Goal: Download file/media

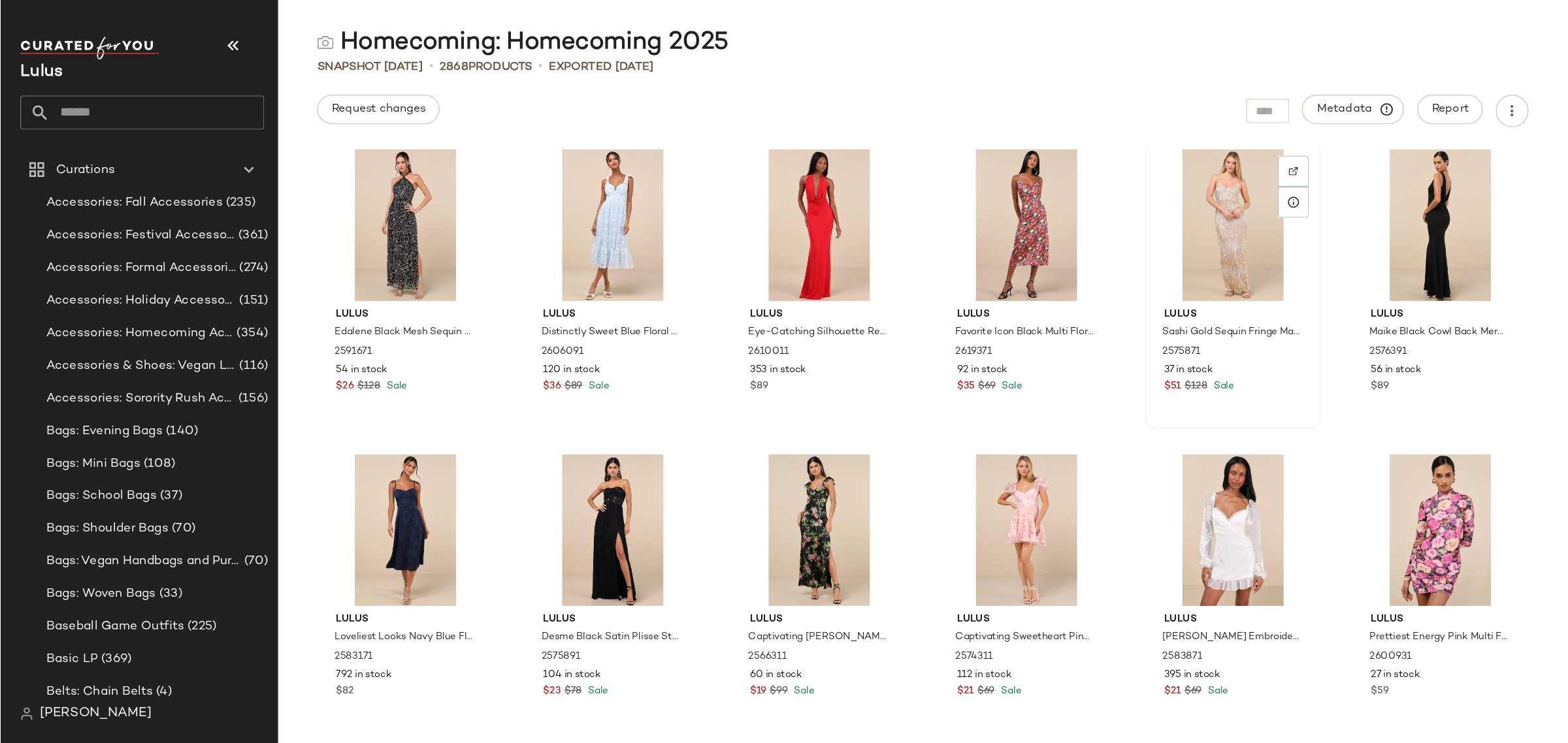
scroll to position [35301, 0]
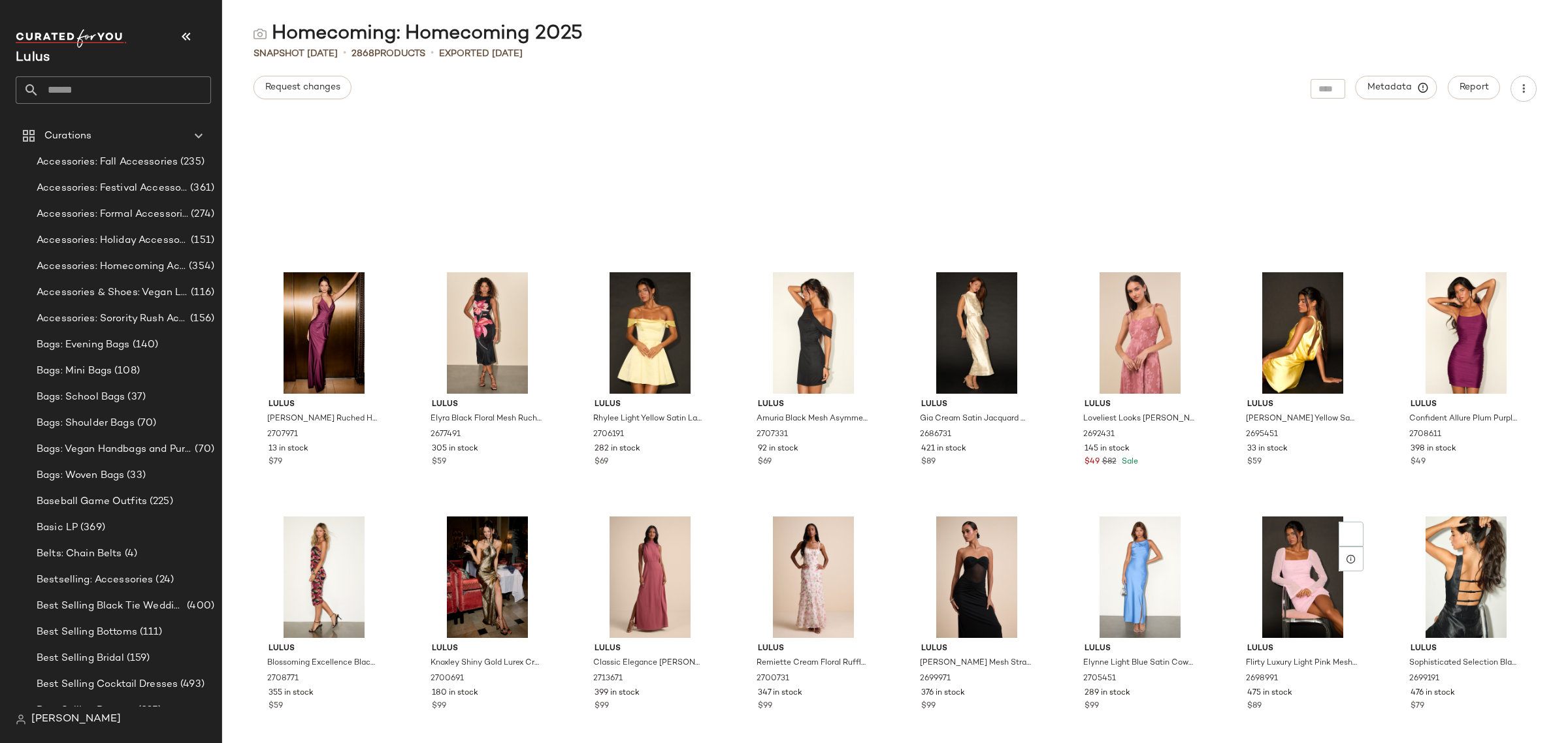
scroll to position [8181, 0]
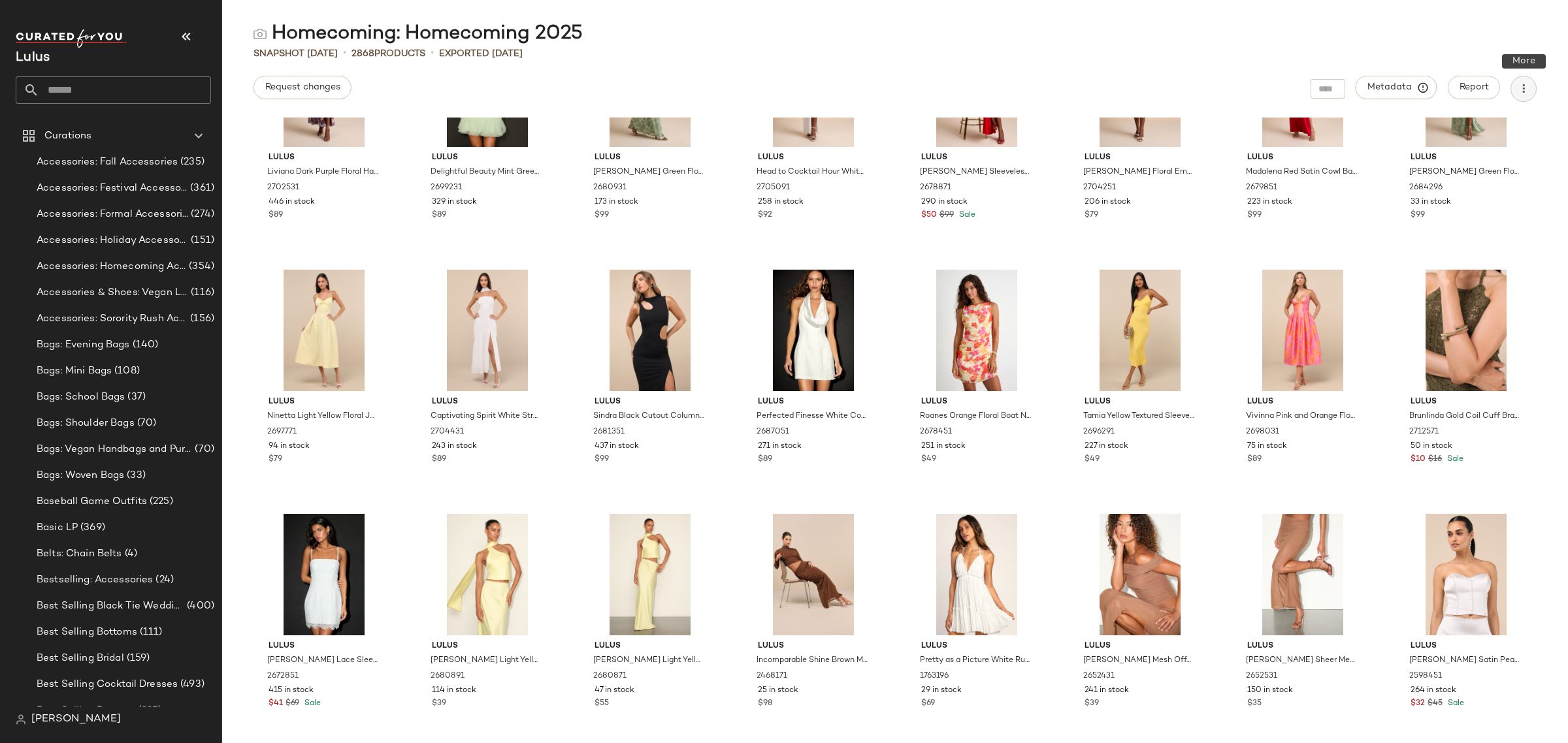
click at [1518, 83] on icon "button" at bounding box center [1523, 89] width 13 height 13
click at [1491, 123] on span "Download CSV" at bounding box center [1465, 126] width 123 height 14
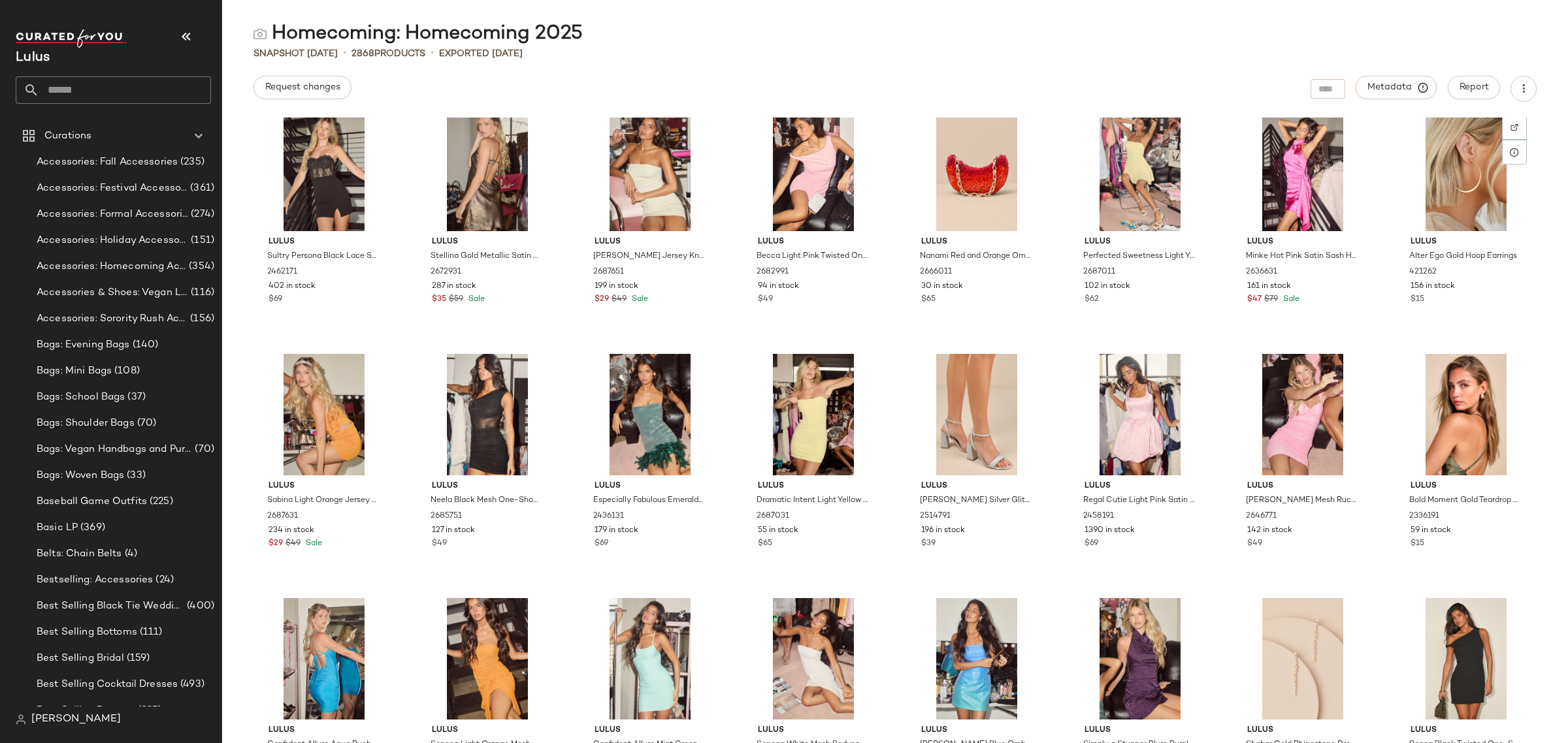
scroll to position [0, 0]
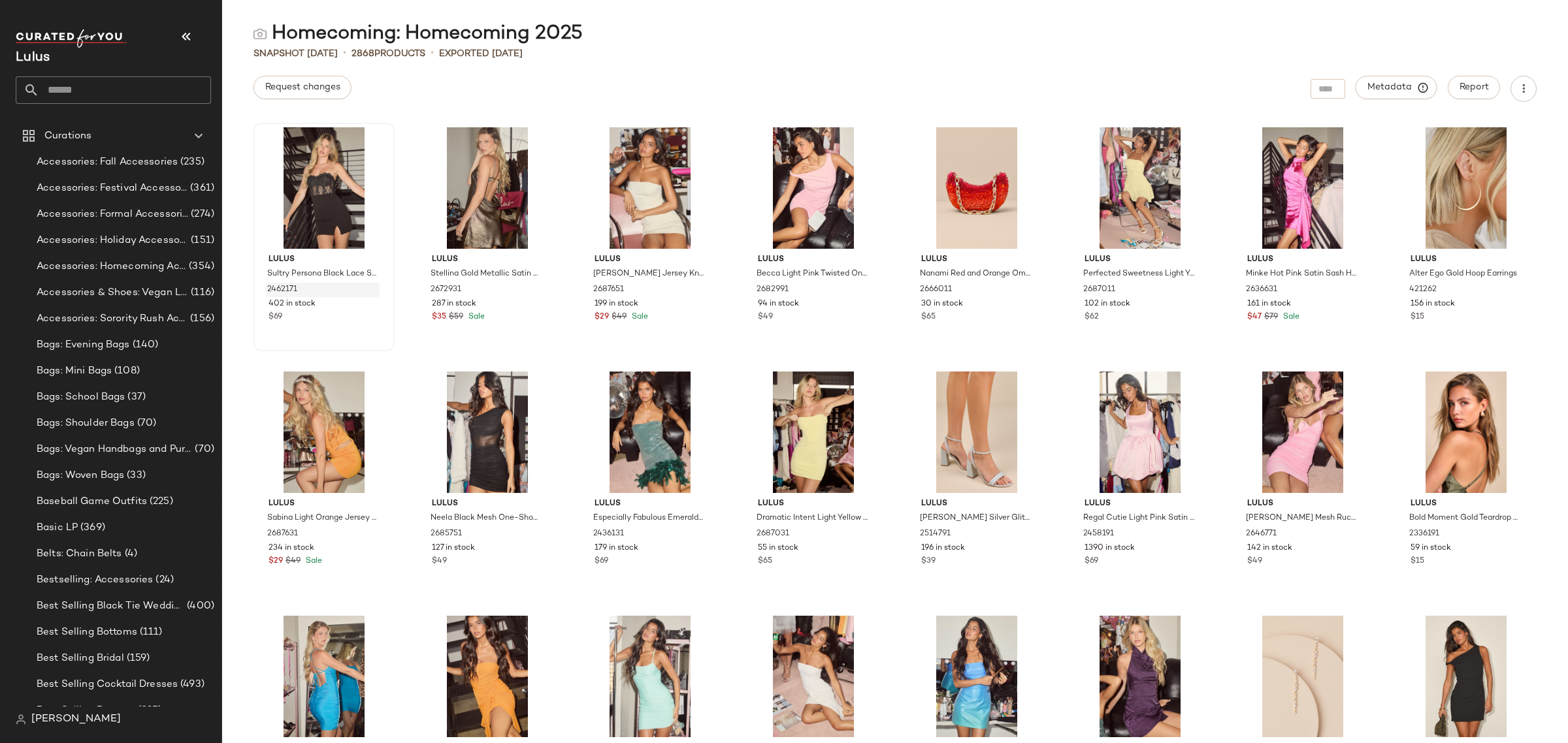
drag, startPoint x: 337, startPoint y: 286, endPoint x: 294, endPoint y: 288, distance: 43.0
click at [246, 284] on div "Lulus Sultry Persona Black Lace Strapless Bustier Bodycon Mini Dress 2462171 40…" at bounding box center [896, 430] width 1347 height 626
click at [296, 287] on span "2462171" at bounding box center [282, 290] width 31 height 12
